Goal: Navigation & Orientation: Find specific page/section

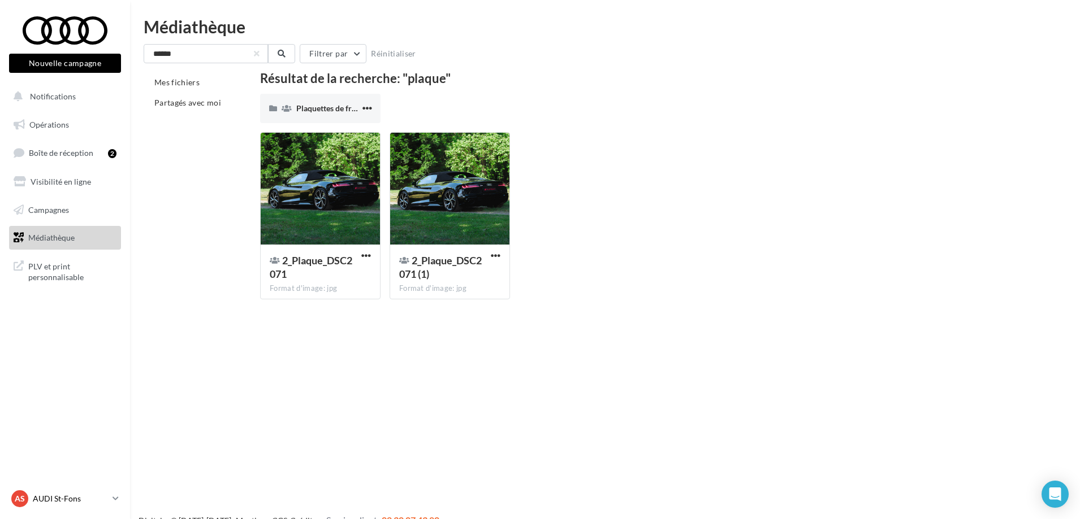
click at [94, 501] on p "AUDI St-Fons" at bounding box center [70, 498] width 75 height 11
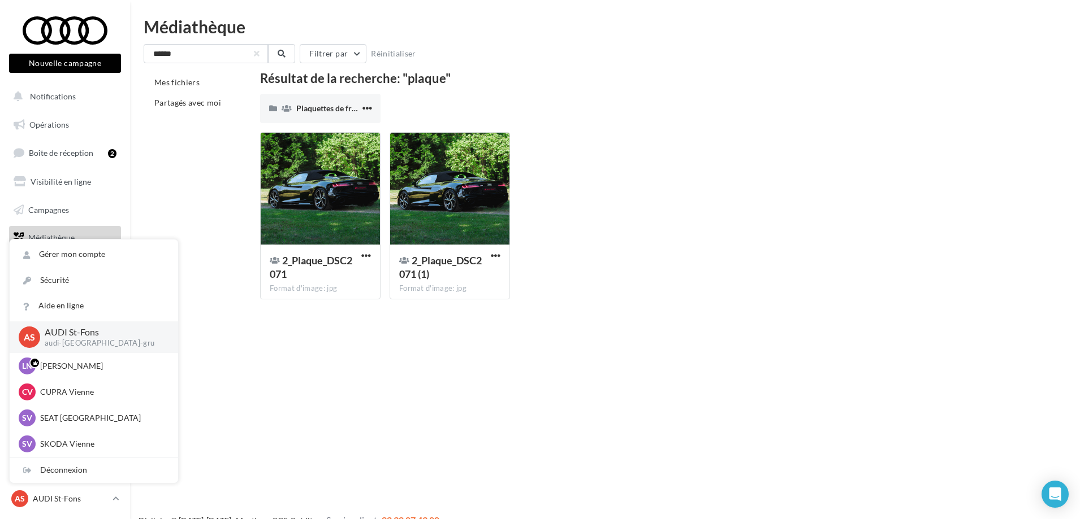
click at [330, 413] on div "Nouvelle campagne Nouvelle campagne Notifications Opérations Boîte de réception…" at bounding box center [540, 277] width 1080 height 519
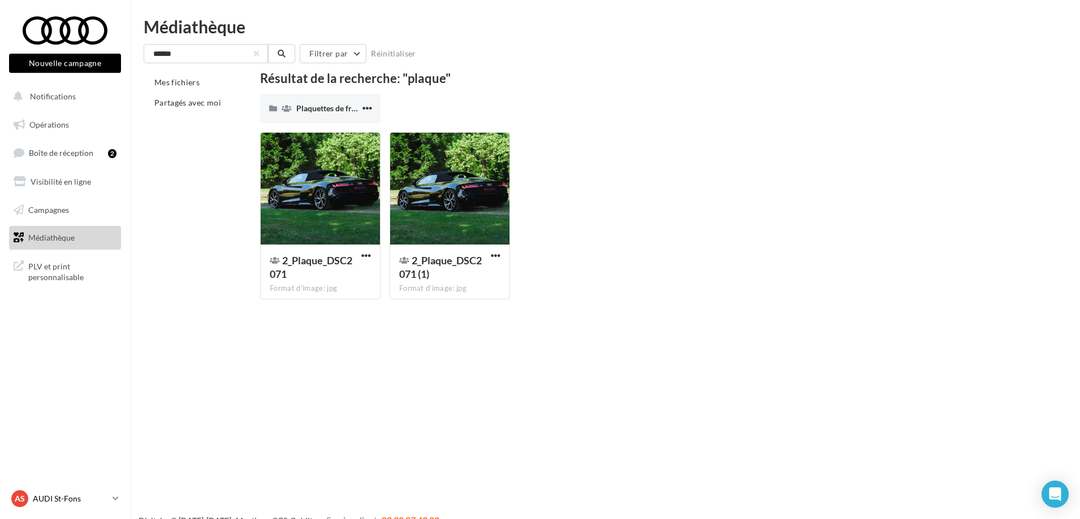
click at [98, 501] on p "AUDI St-Fons" at bounding box center [70, 498] width 75 height 11
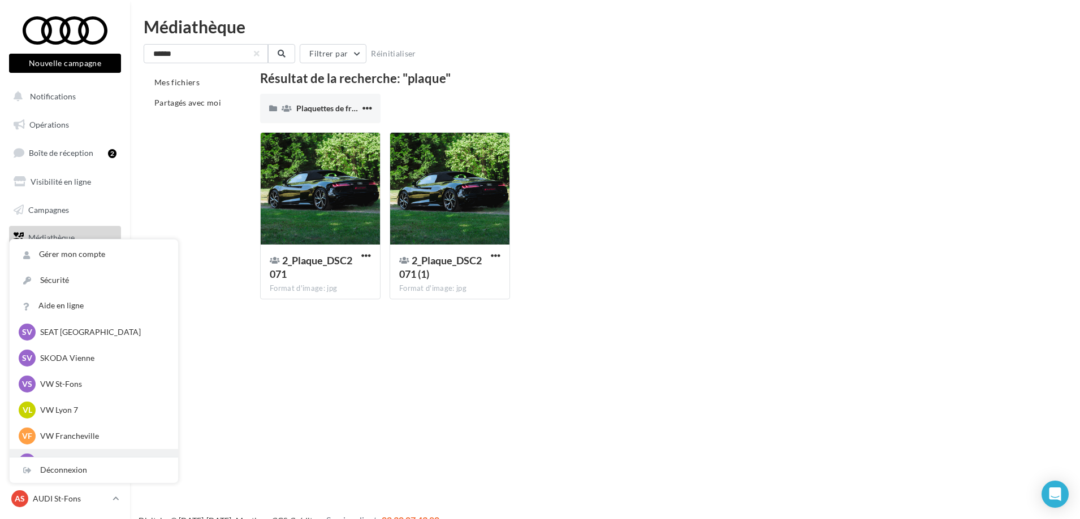
scroll to position [156, 0]
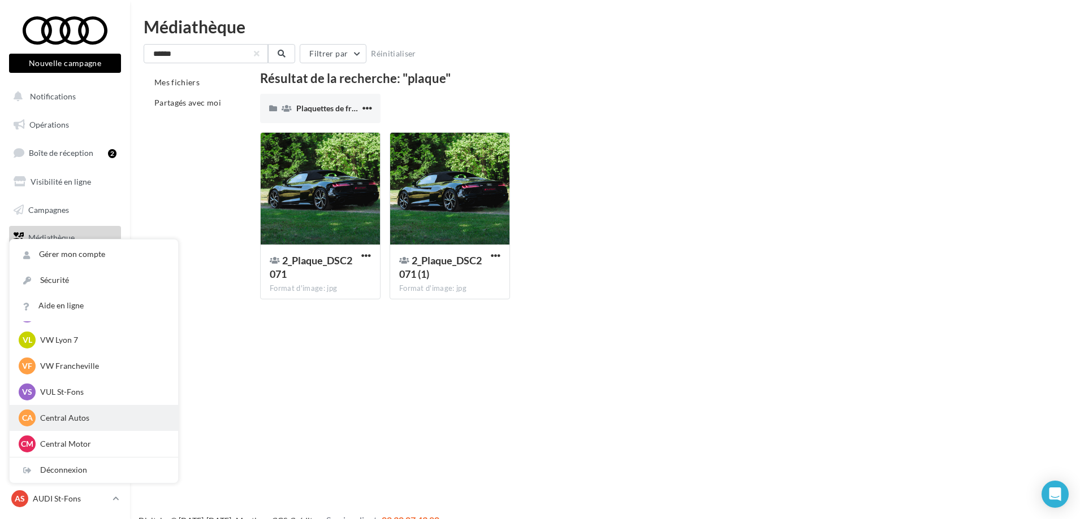
click at [58, 420] on p "Central Autos" at bounding box center [102, 418] width 124 height 11
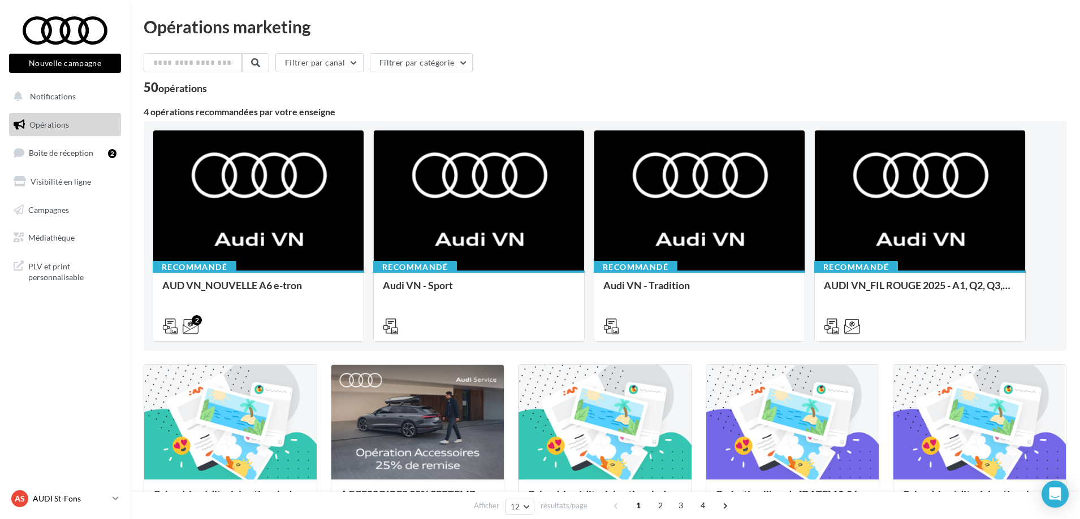
click at [112, 495] on link "AS AUDI St-Fons audi-[GEOGRAPHIC_DATA]-gru" at bounding box center [65, 498] width 112 height 21
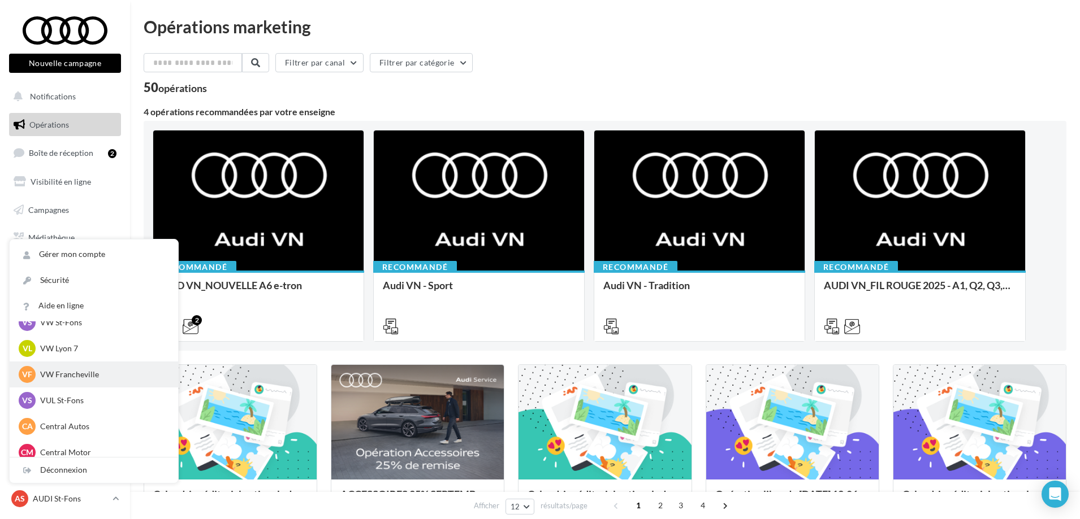
scroll to position [156, 0]
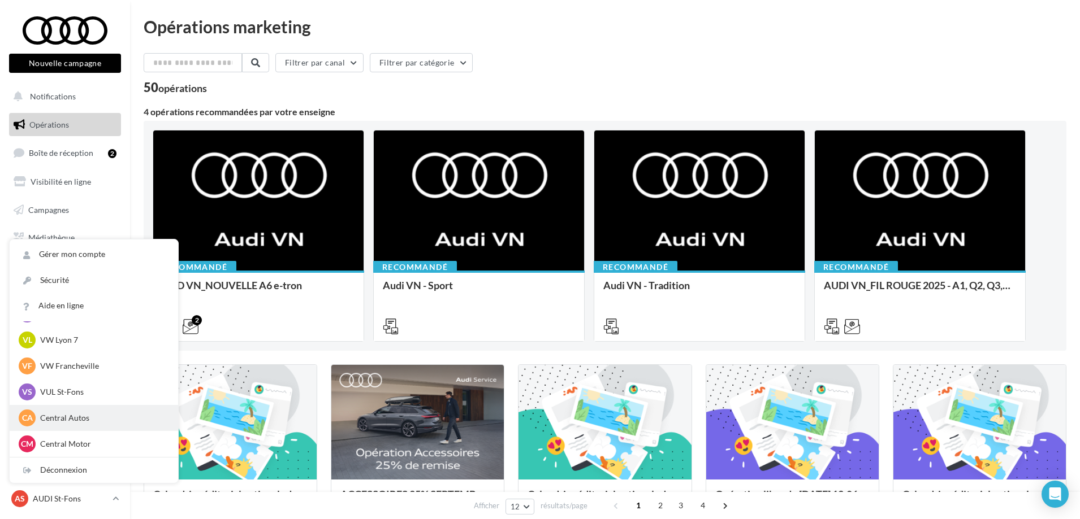
click at [76, 422] on p "Central Autos" at bounding box center [102, 418] width 124 height 11
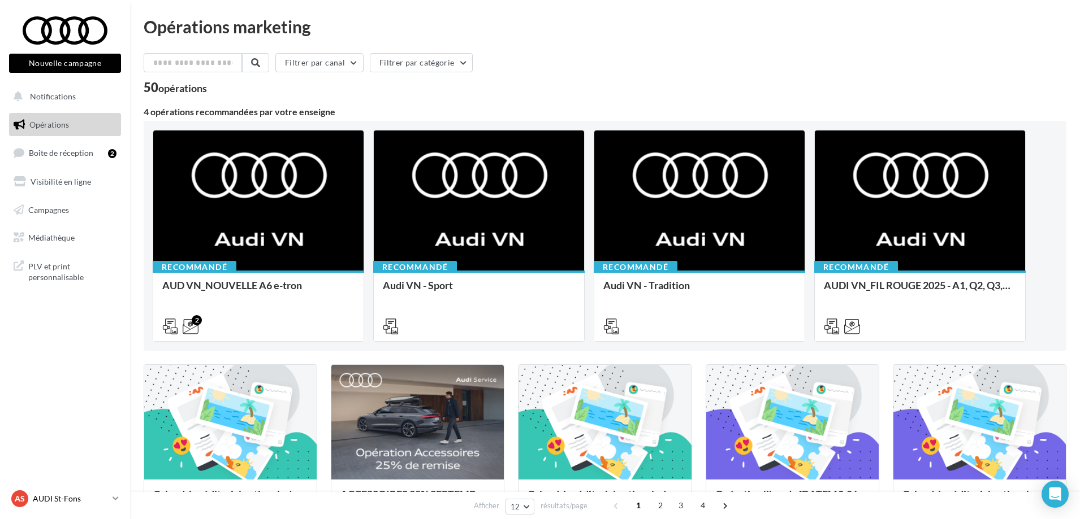
click at [112, 497] on icon at bounding box center [115, 499] width 6 height 10
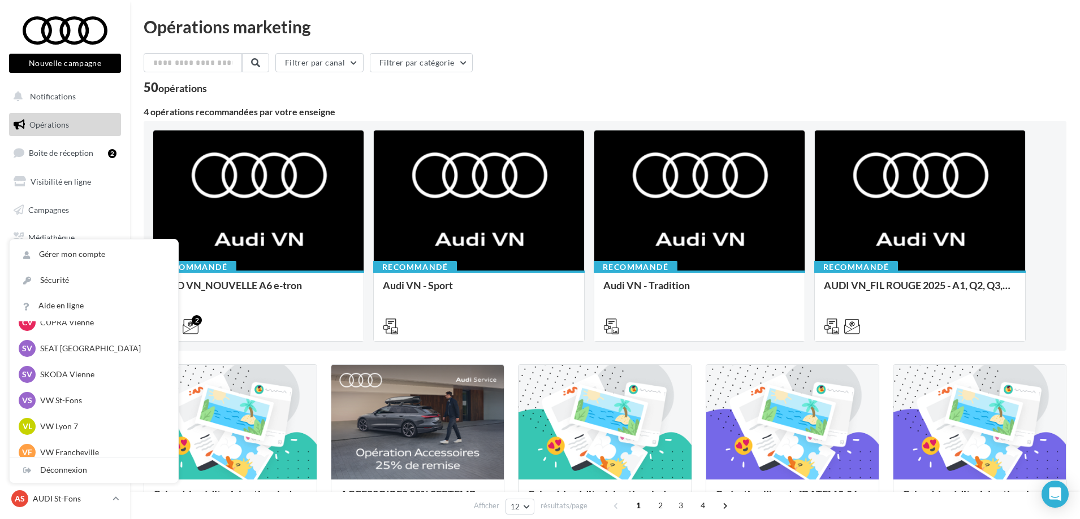
scroll to position [156, 0]
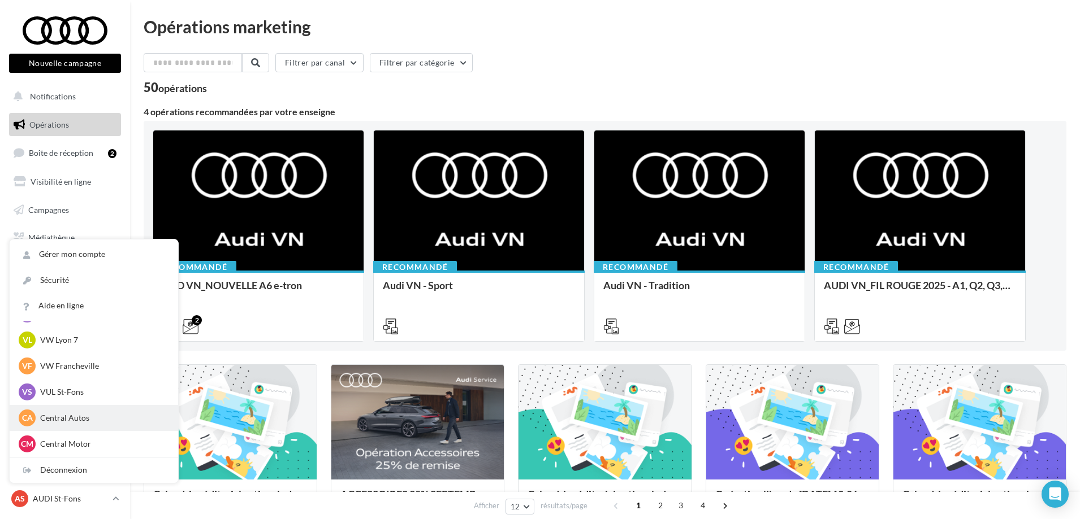
click at [86, 425] on div "CA Central Autos Laura.CA" at bounding box center [94, 418] width 150 height 17
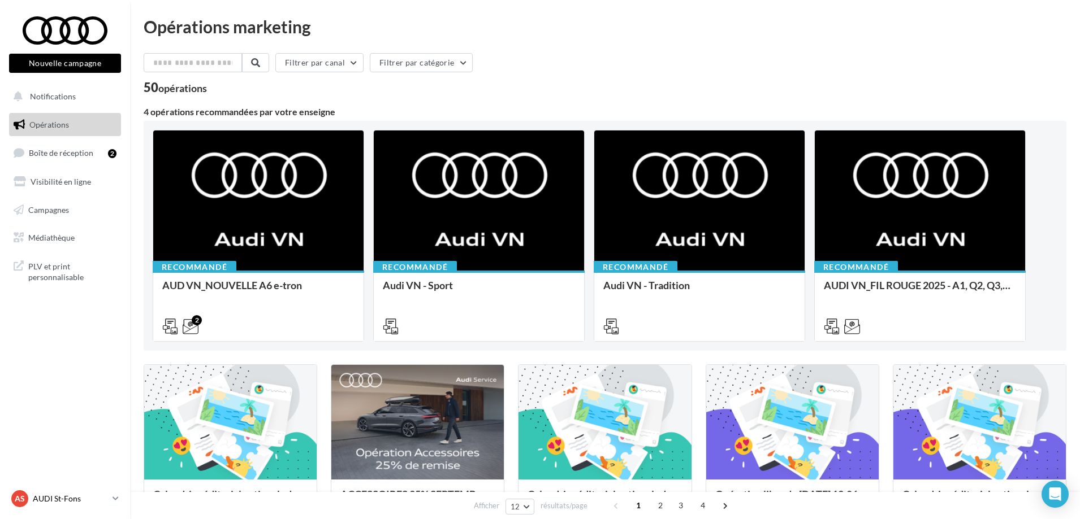
click at [111, 495] on link "AS AUDI St-Fons audi-[GEOGRAPHIC_DATA]-gru" at bounding box center [65, 498] width 112 height 21
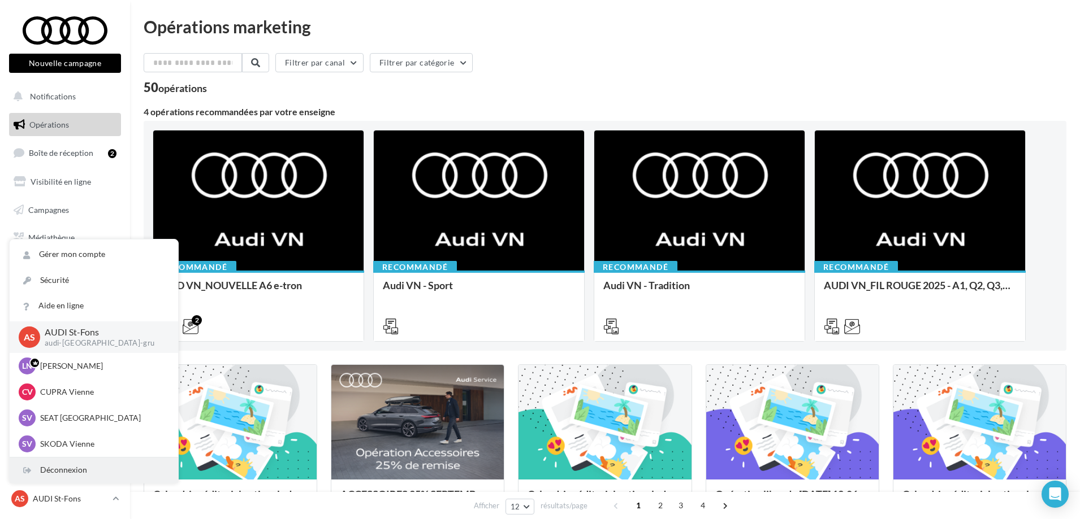
click at [110, 470] on div "Déconnexion" at bounding box center [94, 470] width 168 height 25
